Goal: Task Accomplishment & Management: Manage account settings

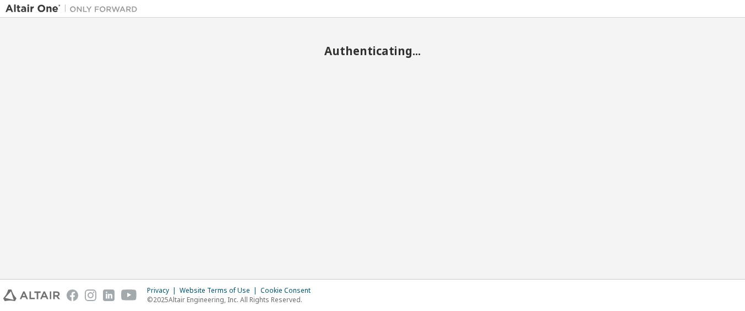
click at [32, 9] on img at bounding box center [75, 8] width 138 height 11
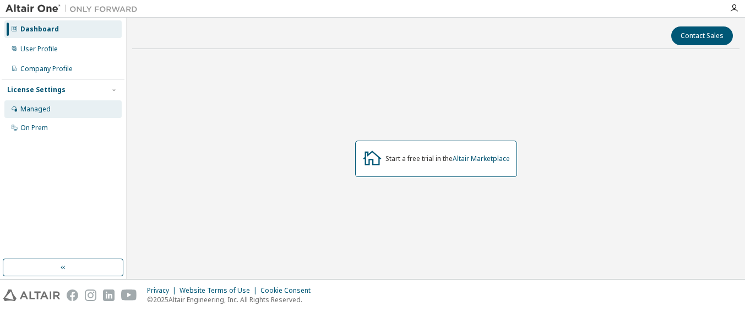
click at [30, 111] on div "Managed" at bounding box center [35, 109] width 30 height 9
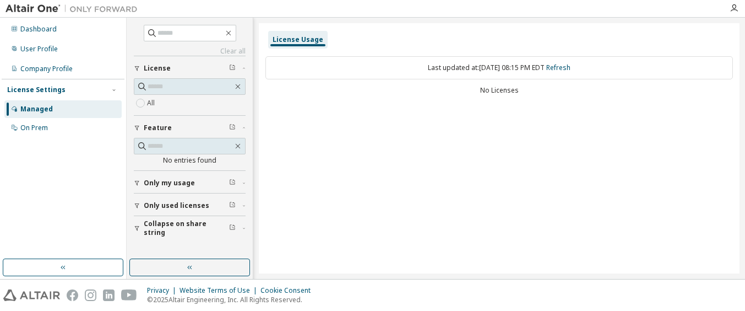
click at [135, 208] on icon "button" at bounding box center [137, 205] width 7 height 7
click at [139, 205] on icon "button" at bounding box center [137, 205] width 7 height 7
click at [176, 87] on input "text" at bounding box center [190, 86] width 85 height 11
